Goal: Transaction & Acquisition: Book appointment/travel/reservation

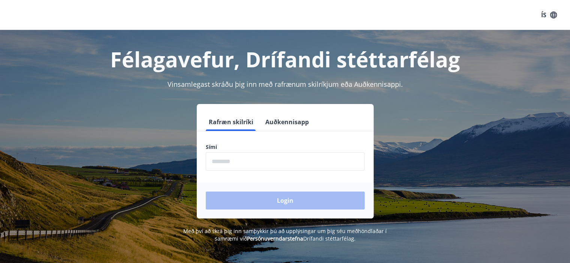
click at [287, 122] on button "Auðkennisapp" at bounding box center [286, 122] width 49 height 18
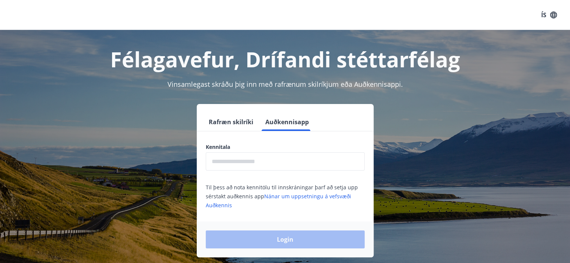
click at [249, 160] on input "text" at bounding box center [285, 161] width 159 height 18
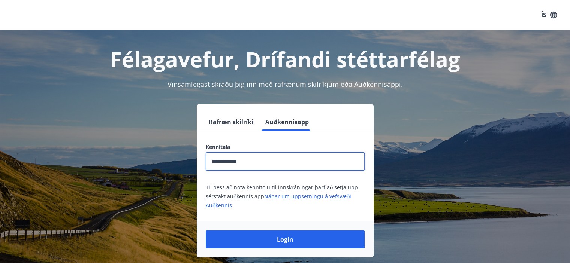
type input "**********"
click at [206, 231] on button "Login" at bounding box center [285, 240] width 159 height 18
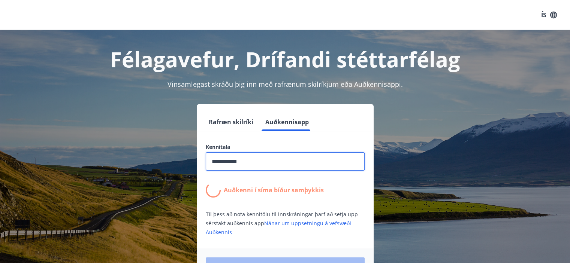
scroll to position [37, 0]
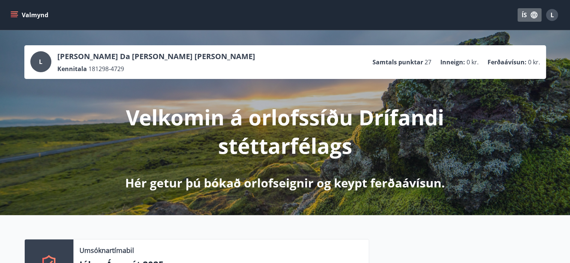
click at [527, 15] on button "ÍS" at bounding box center [529, 14] width 24 height 13
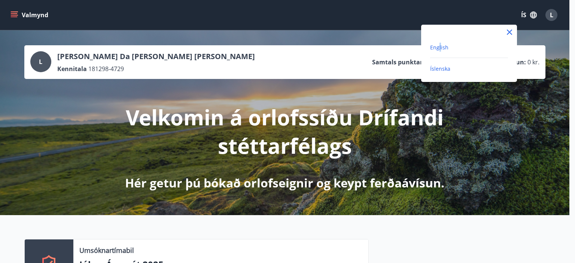
click at [439, 46] on span "English" at bounding box center [439, 47] width 18 height 7
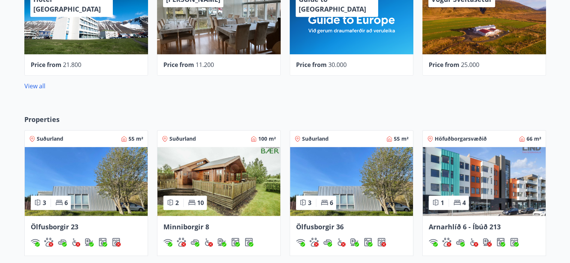
scroll to position [412, 0]
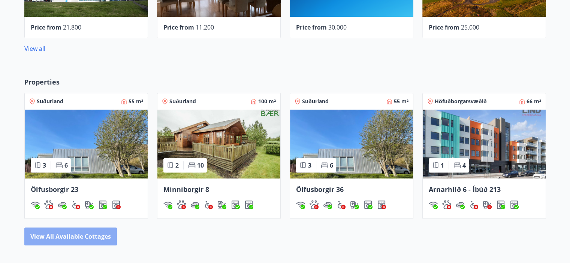
click at [99, 237] on button "View all available cottages" at bounding box center [70, 237] width 93 height 18
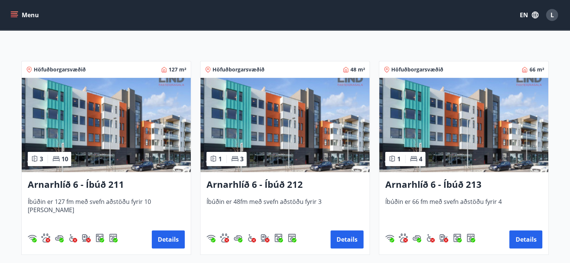
scroll to position [112, 0]
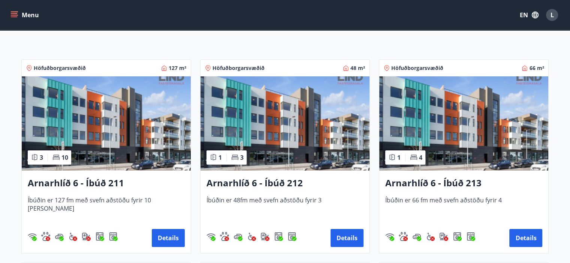
click at [229, 159] on div "1 3" at bounding box center [226, 158] width 40 height 14
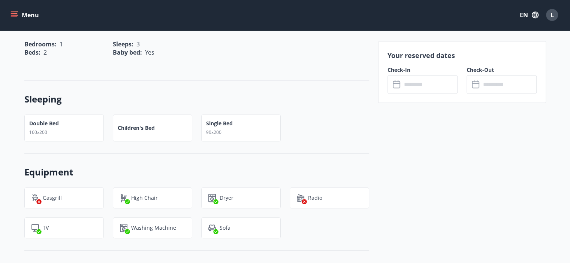
scroll to position [375, 0]
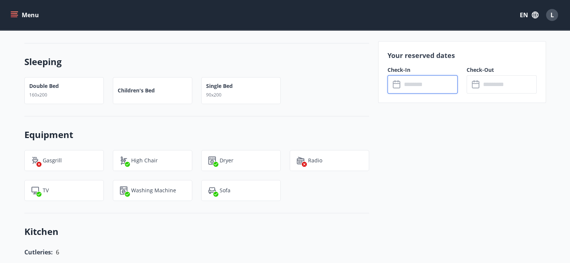
click at [433, 86] on input "text" at bounding box center [430, 84] width 56 height 18
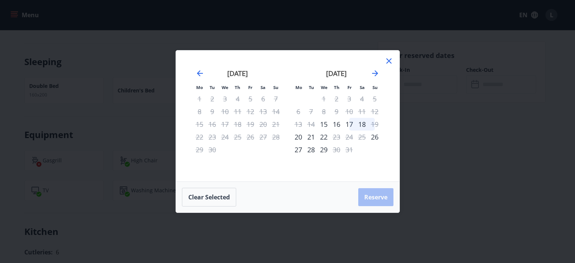
click at [351, 125] on div "17" at bounding box center [349, 124] width 13 height 13
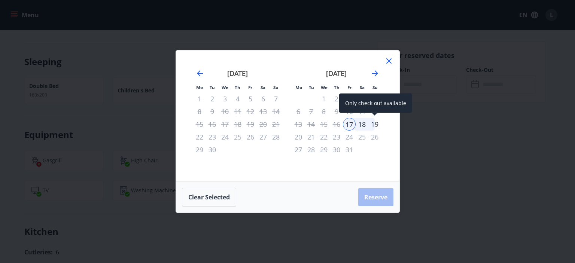
click at [375, 126] on div "19" at bounding box center [375, 124] width 13 height 13
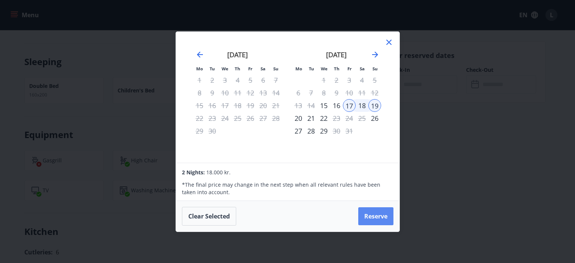
click at [373, 218] on button "Reserve" at bounding box center [375, 217] width 35 height 18
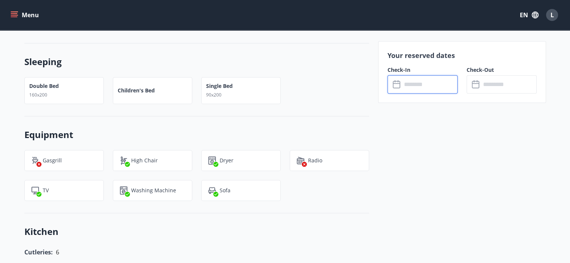
type input "******"
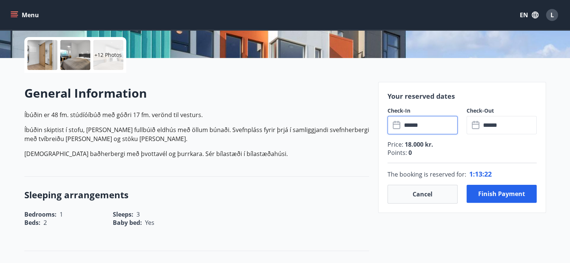
scroll to position [150, 0]
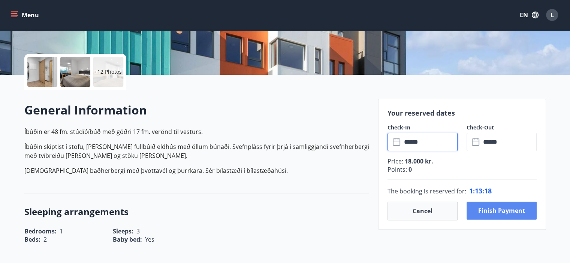
click at [497, 214] on button "Finish payment" at bounding box center [501, 211] width 70 height 18
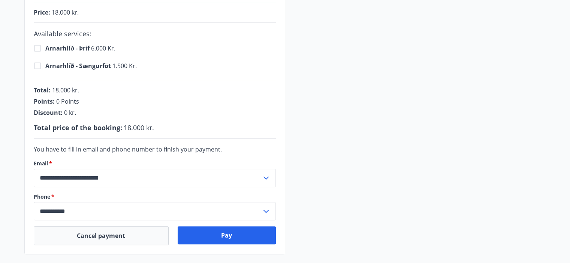
scroll to position [262, 0]
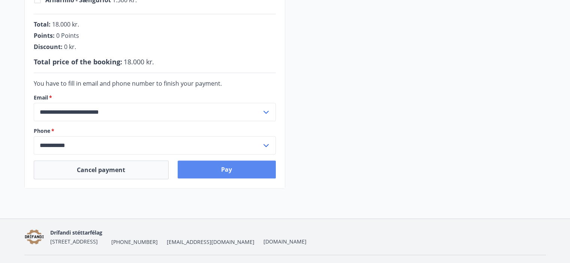
click at [217, 168] on button "Pay" at bounding box center [227, 170] width 98 height 18
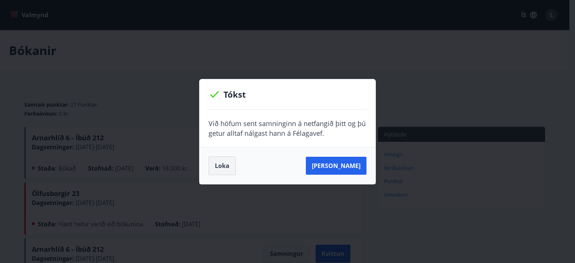
click at [225, 167] on button "Loka" at bounding box center [222, 166] width 27 height 19
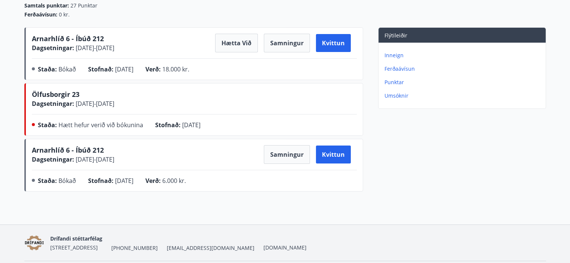
scroll to position [112, 0]
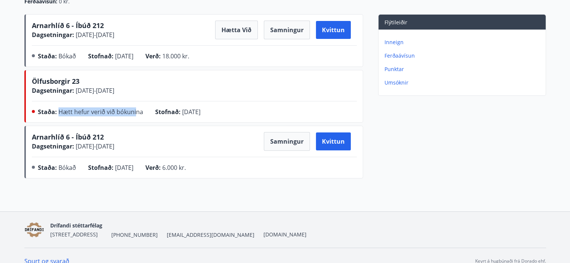
drag, startPoint x: 58, startPoint y: 111, endPoint x: 133, endPoint y: 116, distance: 75.4
click at [133, 116] on div "Staða : Hætt hefur verið við bókunina" at bounding box center [96, 113] width 117 height 12
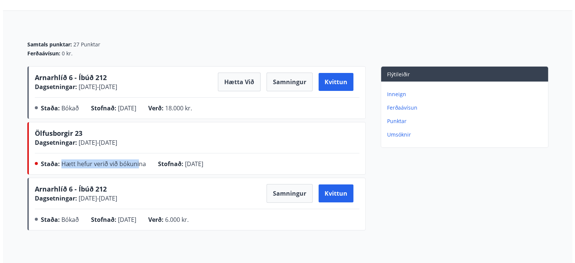
scroll to position [0, 0]
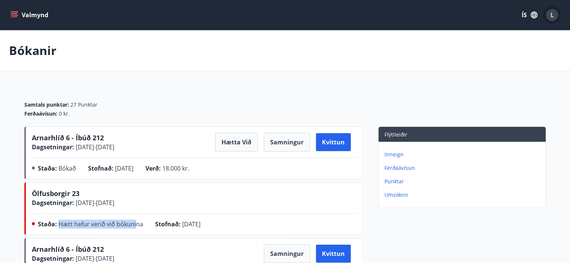
click at [556, 13] on div "L" at bounding box center [552, 15] width 12 height 12
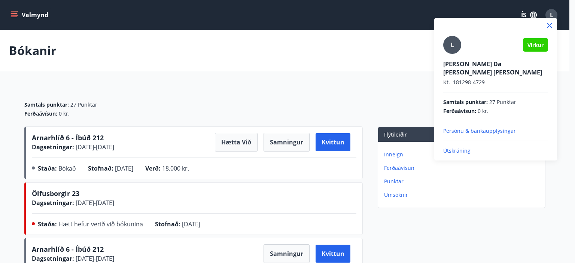
click at [463, 147] on p "Útskráning" at bounding box center [495, 150] width 105 height 7
